Goal: Task Accomplishment & Management: Complete application form

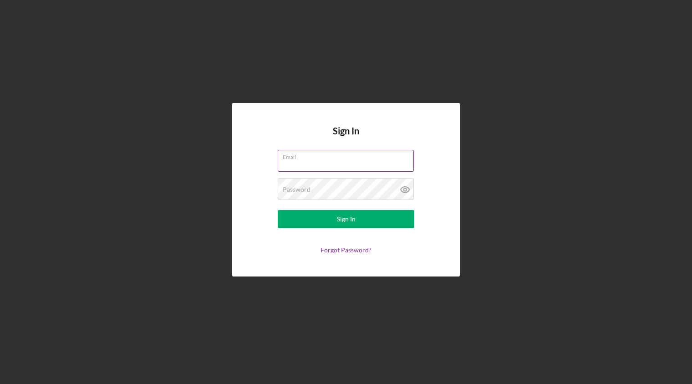
click at [310, 165] on input "Email" at bounding box center [346, 161] width 136 height 22
type input "[PERSON_NAME][EMAIL_ADDRESS][DOMAIN_NAME]"
click at [278, 210] on button "Sign In" at bounding box center [346, 219] width 137 height 18
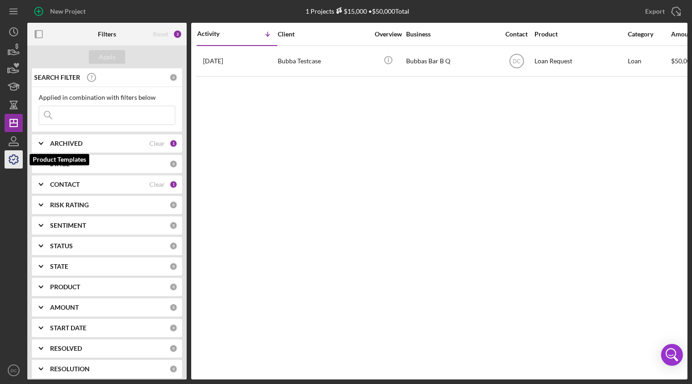
click at [11, 160] on icon "button" at bounding box center [13, 159] width 23 height 23
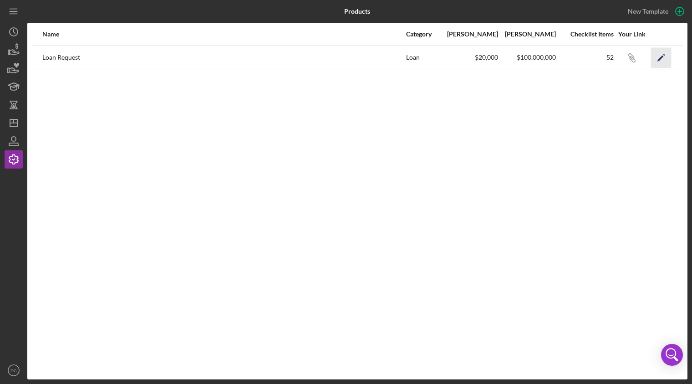
click at [665, 56] on icon "Icon/Edit" at bounding box center [661, 57] width 20 height 20
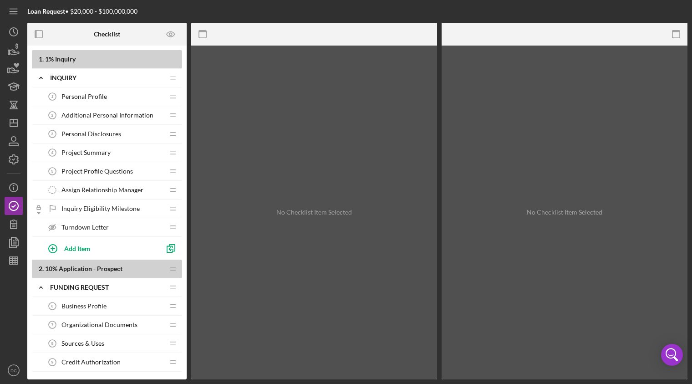
click at [89, 98] on span "Personal Profile" at bounding box center [84, 96] width 46 height 7
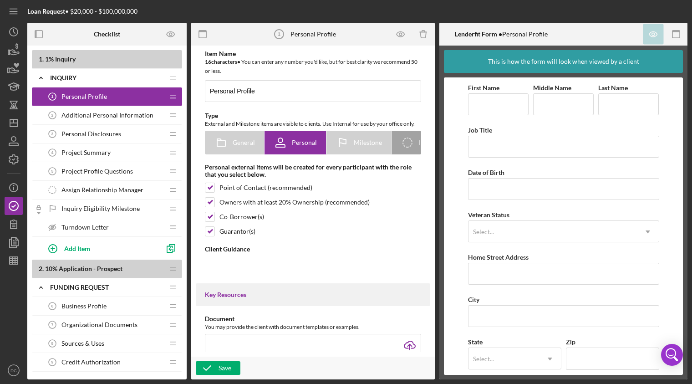
type textarea "<div><strong>Thank you for your interest in Three Roots Capital!</strong></div>…"
type textarea "<div> <div>Thank you for completing the Personal Profile piece of the Funding R…"
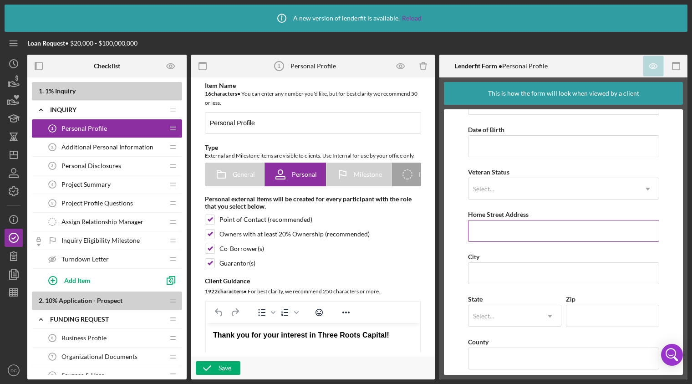
scroll to position [83, 0]
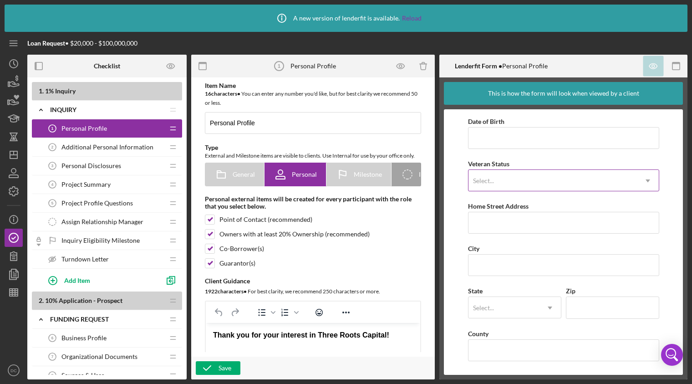
click at [544, 182] on div "Select..." at bounding box center [553, 180] width 169 height 21
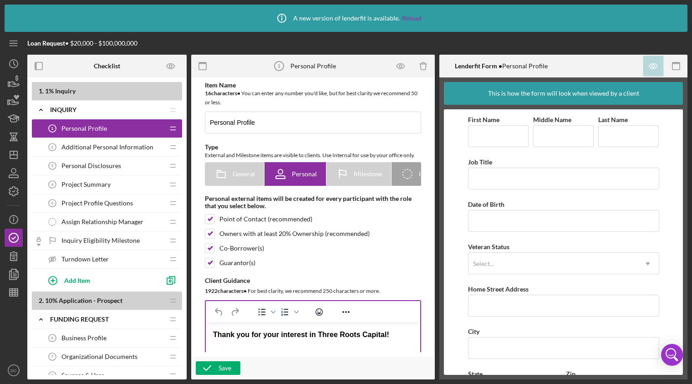
scroll to position [0, 0]
click at [96, 150] on span "Additional Personal Information" at bounding box center [107, 146] width 92 height 7
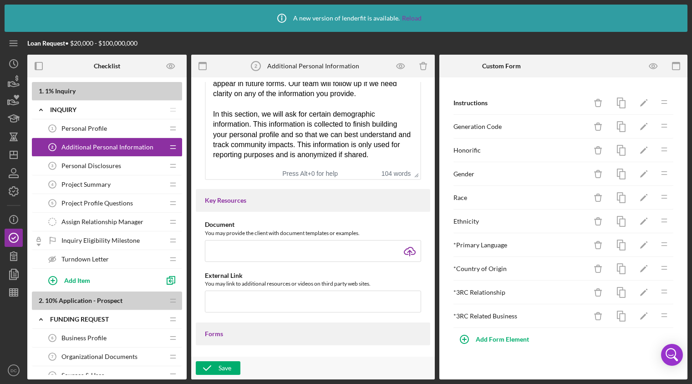
scroll to position [319, 0]
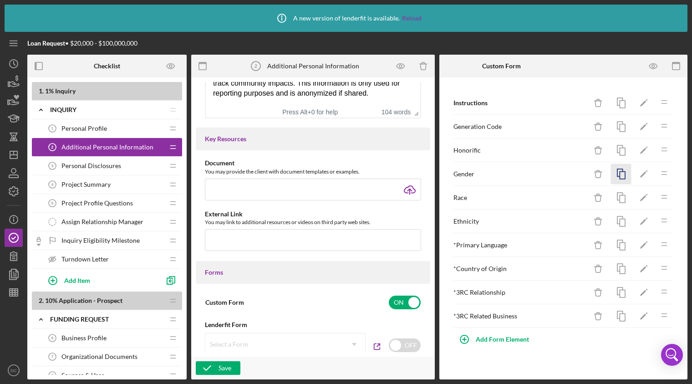
click at [623, 176] on icon "button" at bounding box center [621, 174] width 20 height 20
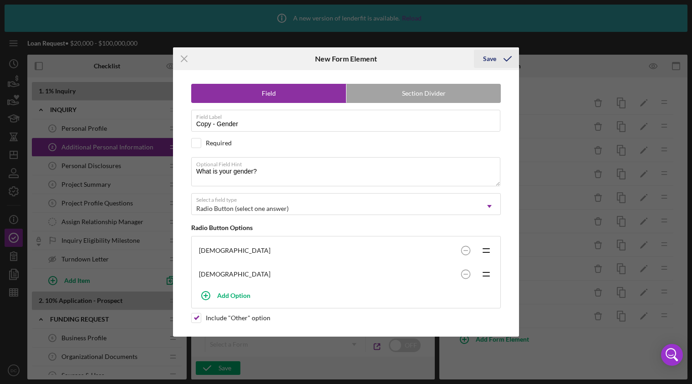
click at [510, 57] on icon "submit" at bounding box center [507, 58] width 23 height 23
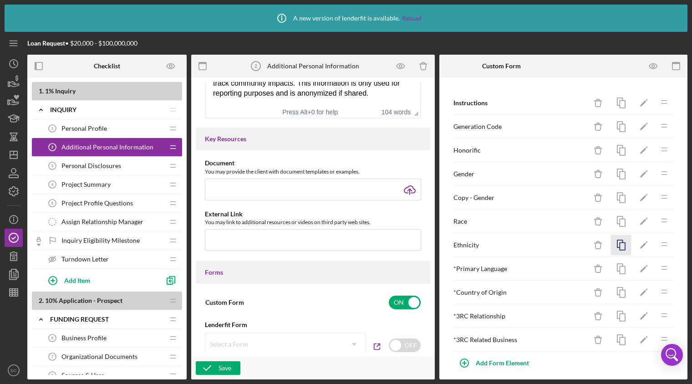
click at [614, 244] on icon "button" at bounding box center [621, 245] width 20 height 20
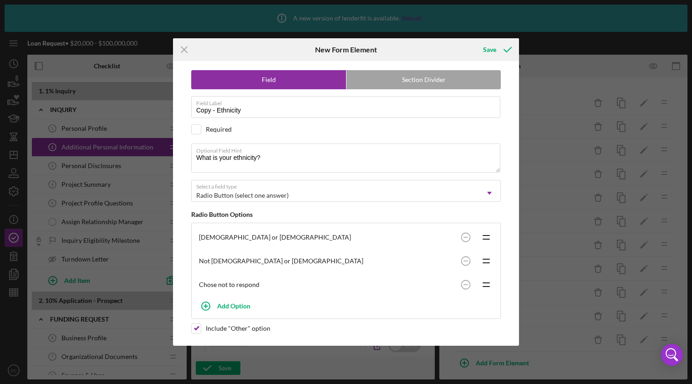
scroll to position [6, 0]
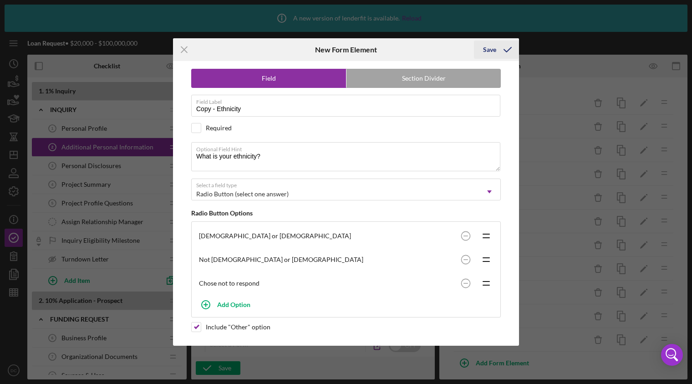
click at [510, 50] on icon "submit" at bounding box center [507, 49] width 23 height 23
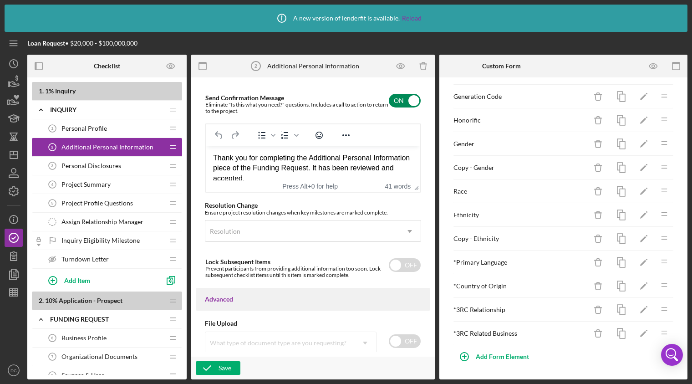
scroll to position [676, 0]
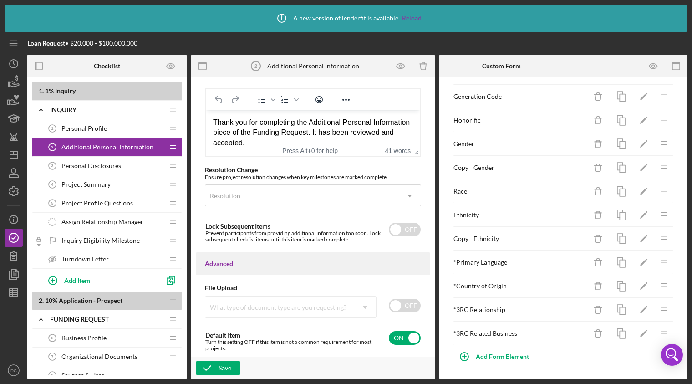
click at [87, 164] on span "Personal Disclosures" at bounding box center [91, 165] width 60 height 7
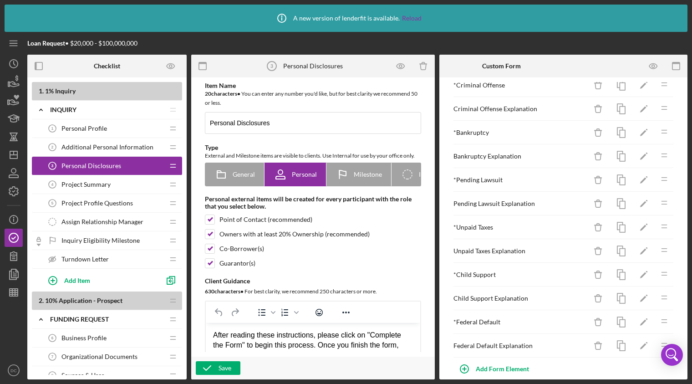
scroll to position [125, 0]
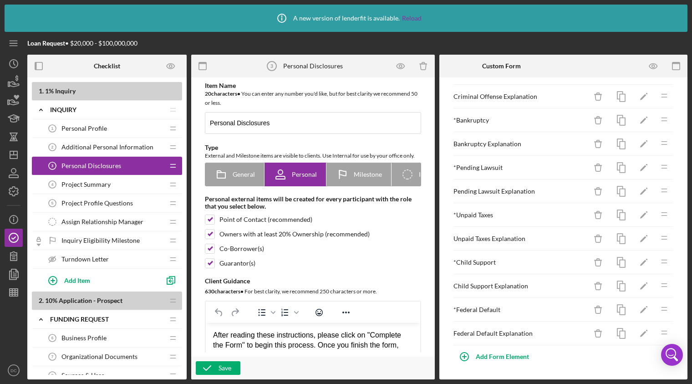
click at [97, 188] on span "Project Summary" at bounding box center [85, 184] width 49 height 7
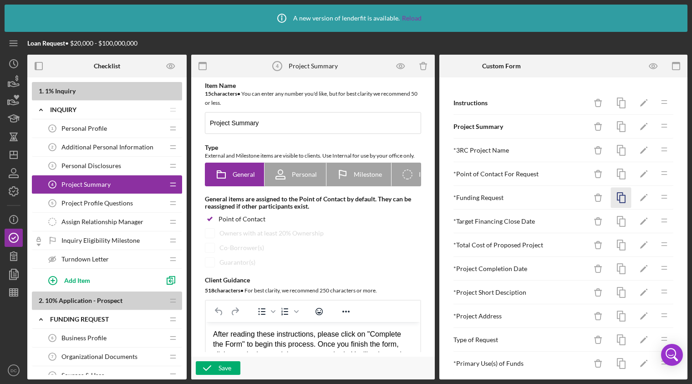
click at [615, 198] on icon "button" at bounding box center [621, 198] width 20 height 20
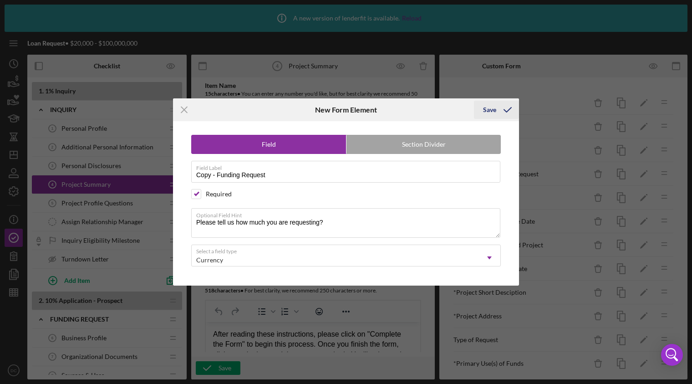
click at [509, 108] on icon "submit" at bounding box center [507, 109] width 23 height 23
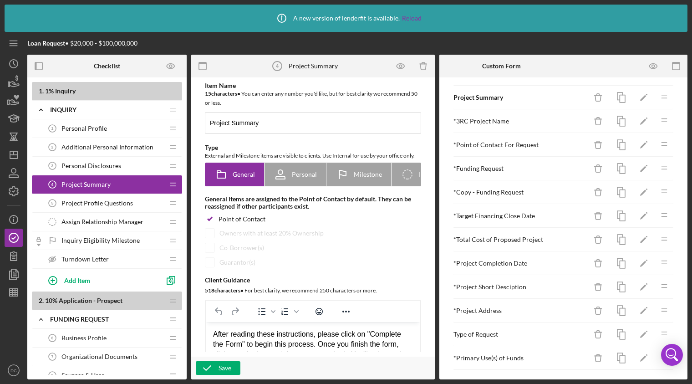
scroll to position [54, 0]
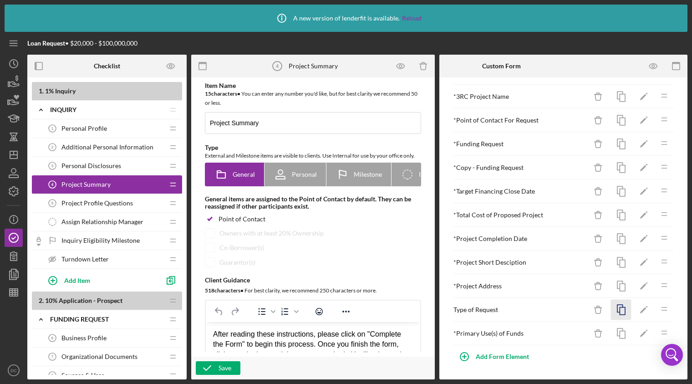
click at [615, 308] on icon "button" at bounding box center [621, 310] width 20 height 20
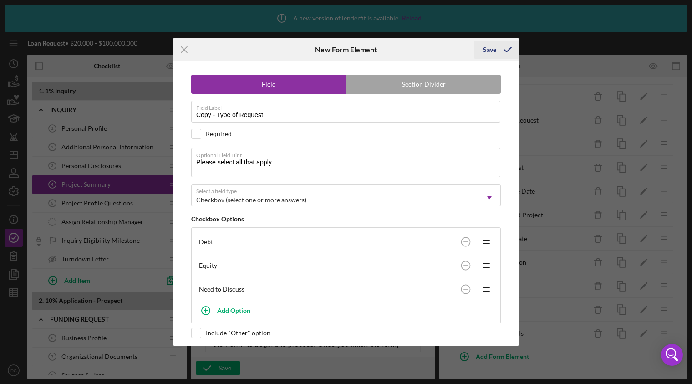
click at [506, 51] on polyline "submit" at bounding box center [507, 49] width 7 height 5
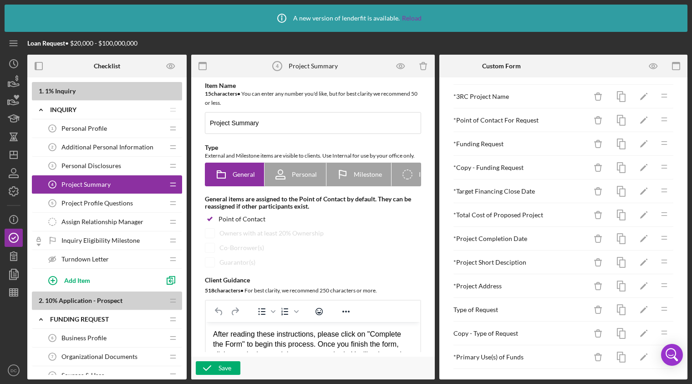
scroll to position [77, 0]
click at [117, 202] on span "Project Profile Questions" at bounding box center [97, 202] width 72 height 7
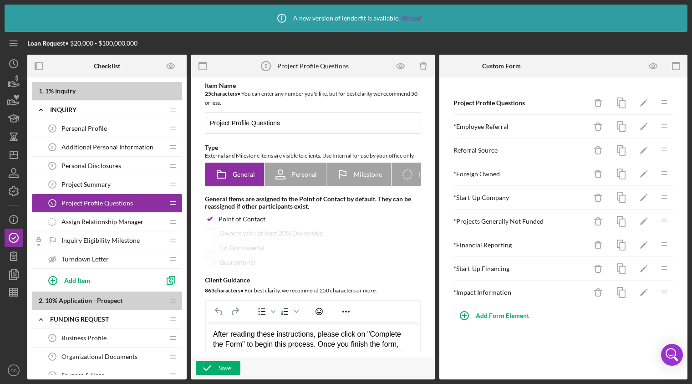
click at [80, 189] on div "Project Summary 4 Project Summary" at bounding box center [103, 184] width 121 height 18
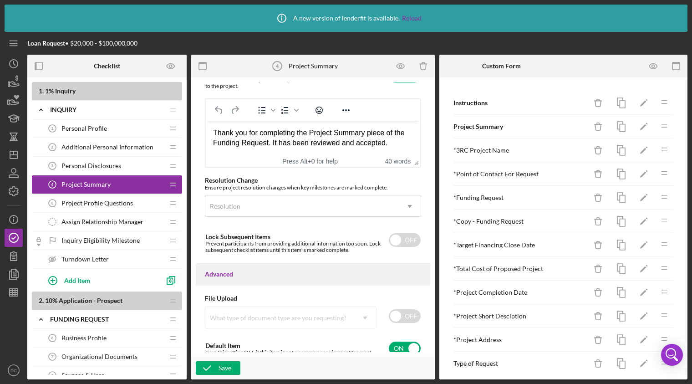
scroll to position [675, 0]
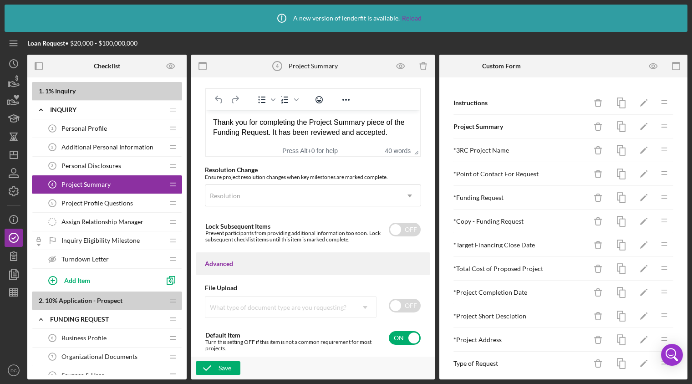
click at [92, 204] on span "Project Profile Questions" at bounding box center [97, 202] width 72 height 7
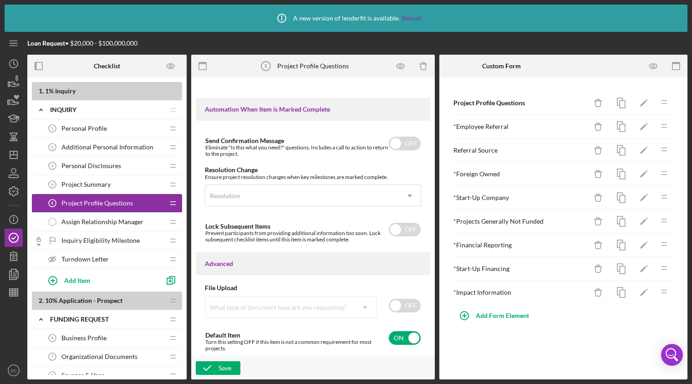
scroll to position [597, 0]
click at [644, 272] on icon "Icon/Edit" at bounding box center [644, 269] width 20 height 20
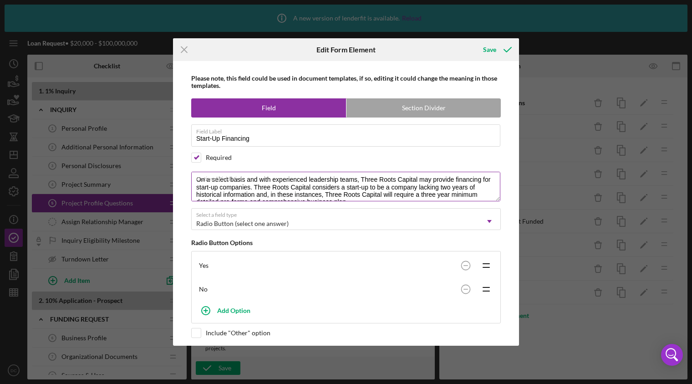
scroll to position [0, 0]
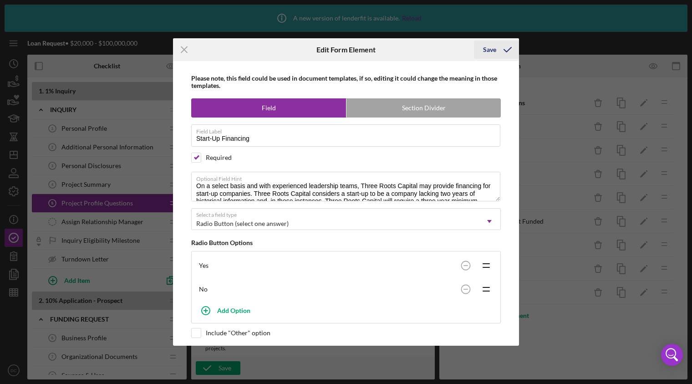
click at [508, 50] on icon "submit" at bounding box center [507, 49] width 23 height 23
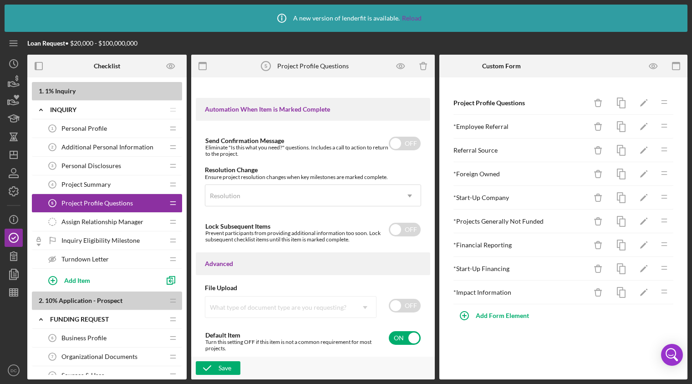
click at [89, 242] on span "Inquiry Eligibility Milestone" at bounding box center [100, 240] width 78 height 7
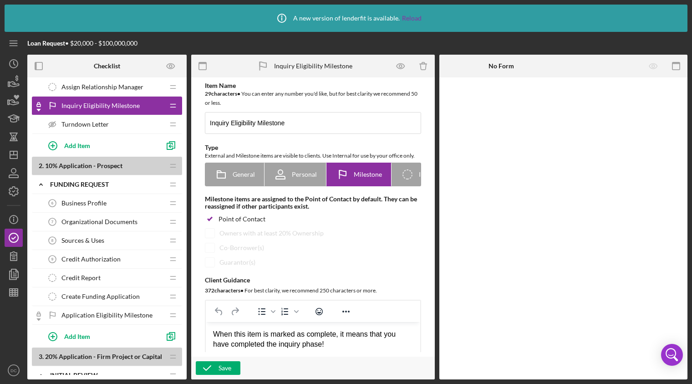
scroll to position [137, 0]
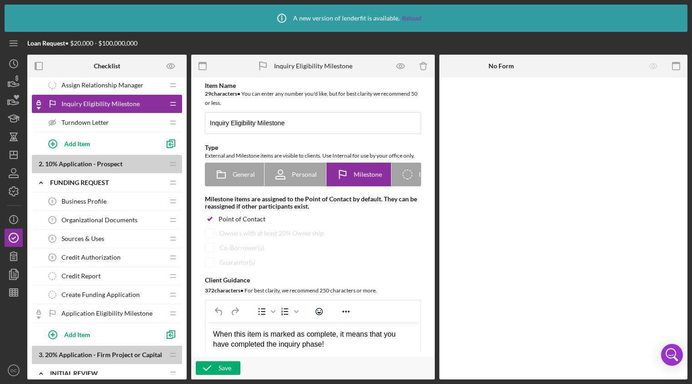
click at [87, 199] on span "Business Profile" at bounding box center [83, 201] width 45 height 7
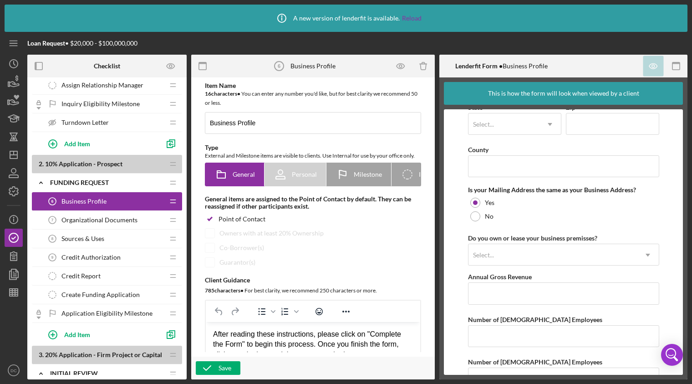
scroll to position [666, 0]
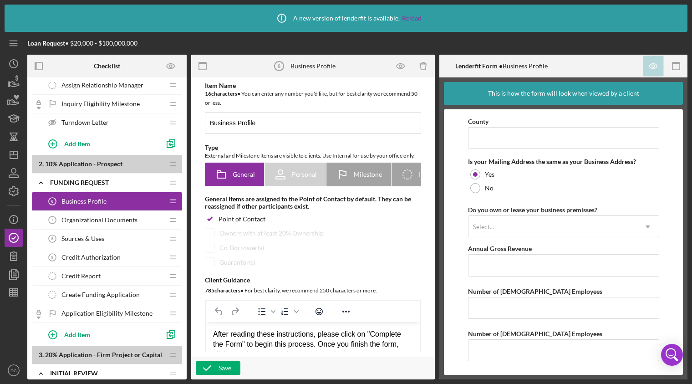
click at [77, 220] on span "Organizational Documents" at bounding box center [99, 219] width 76 height 7
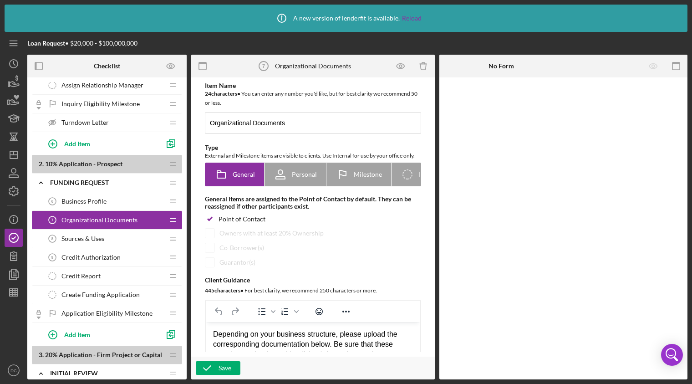
click at [92, 239] on span "Sources & Uses" at bounding box center [82, 238] width 43 height 7
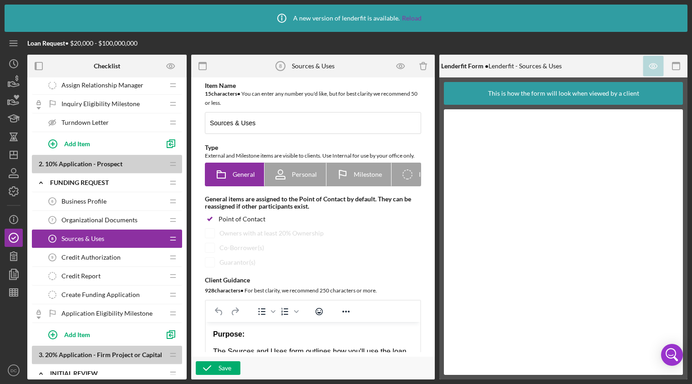
click at [88, 255] on span "Credit Authorization" at bounding box center [90, 257] width 59 height 7
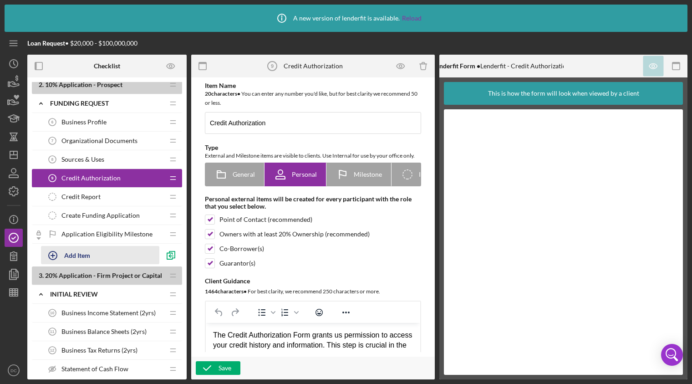
scroll to position [228, 0]
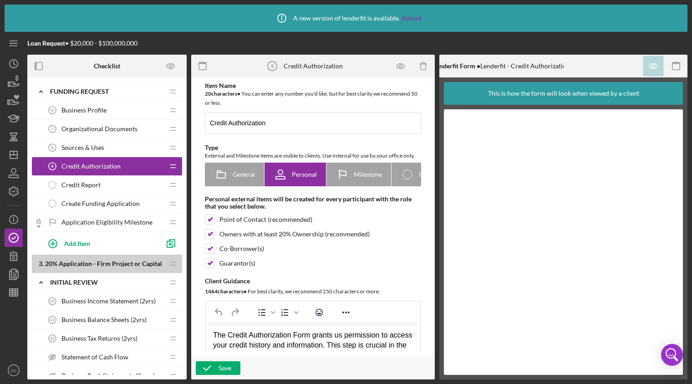
click at [106, 204] on span "Create Funding Application" at bounding box center [100, 203] width 78 height 7
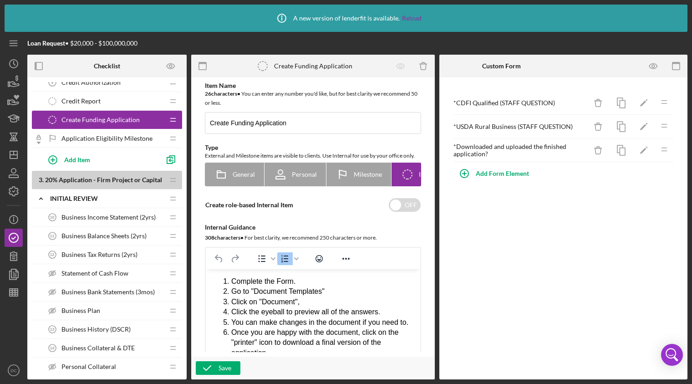
scroll to position [319, 0]
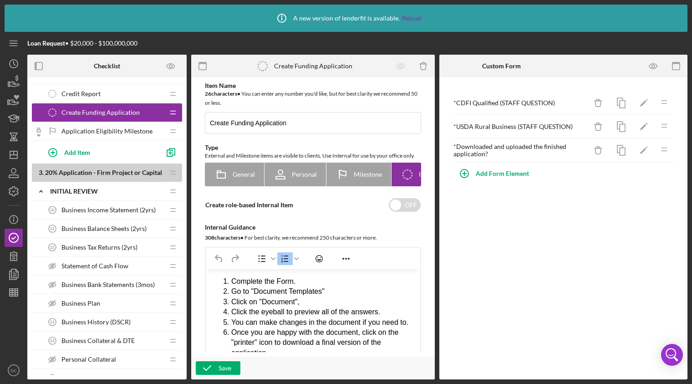
click at [92, 211] on span "Business Income Statement (2yrs)" at bounding box center [108, 209] width 94 height 7
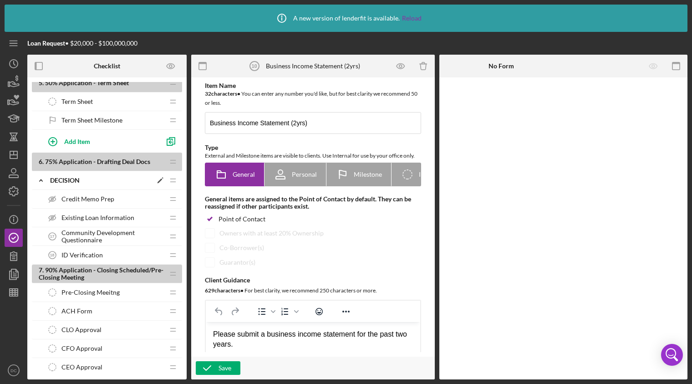
scroll to position [820, 0]
